Goal: Information Seeking & Learning: Learn about a topic

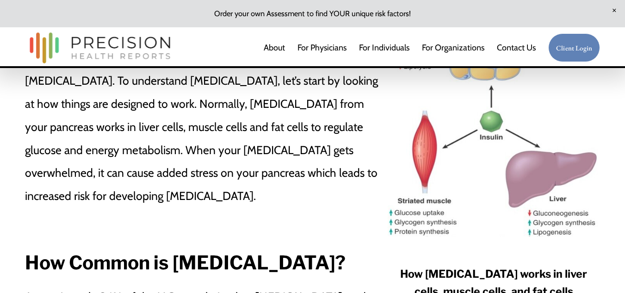
scroll to position [619, 0]
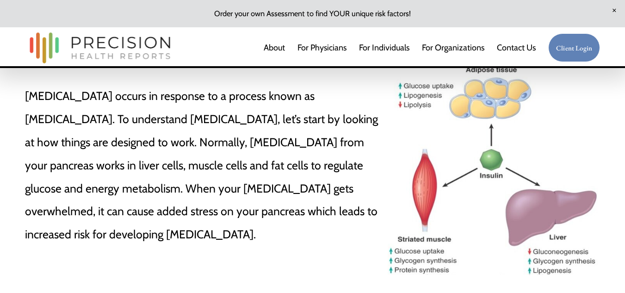
click at [454, 180] on div at bounding box center [494, 169] width 212 height 211
click at [503, 175] on div at bounding box center [494, 169] width 212 height 211
click at [416, 157] on div at bounding box center [494, 169] width 212 height 211
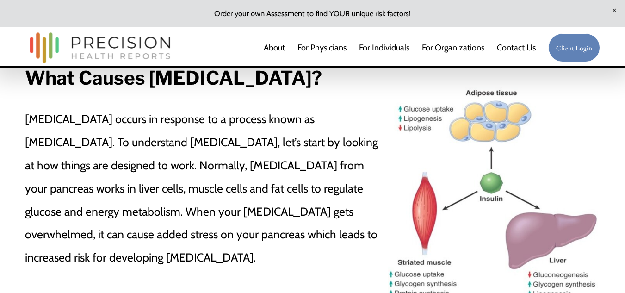
scroll to position [611, 0]
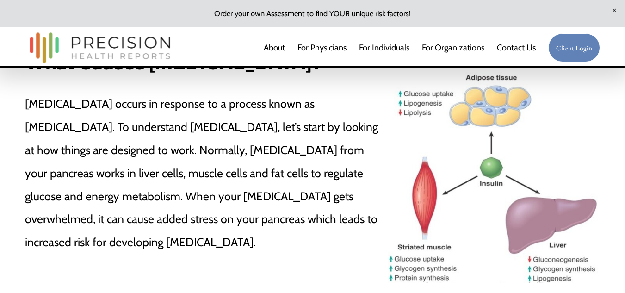
click at [548, 147] on div at bounding box center [494, 177] width 212 height 211
click at [470, 137] on div at bounding box center [494, 177] width 212 height 211
click at [487, 170] on div at bounding box center [494, 177] width 212 height 211
click at [416, 116] on div at bounding box center [494, 177] width 212 height 211
click at [409, 124] on div at bounding box center [494, 177] width 212 height 211
